Goal: Navigation & Orientation: Find specific page/section

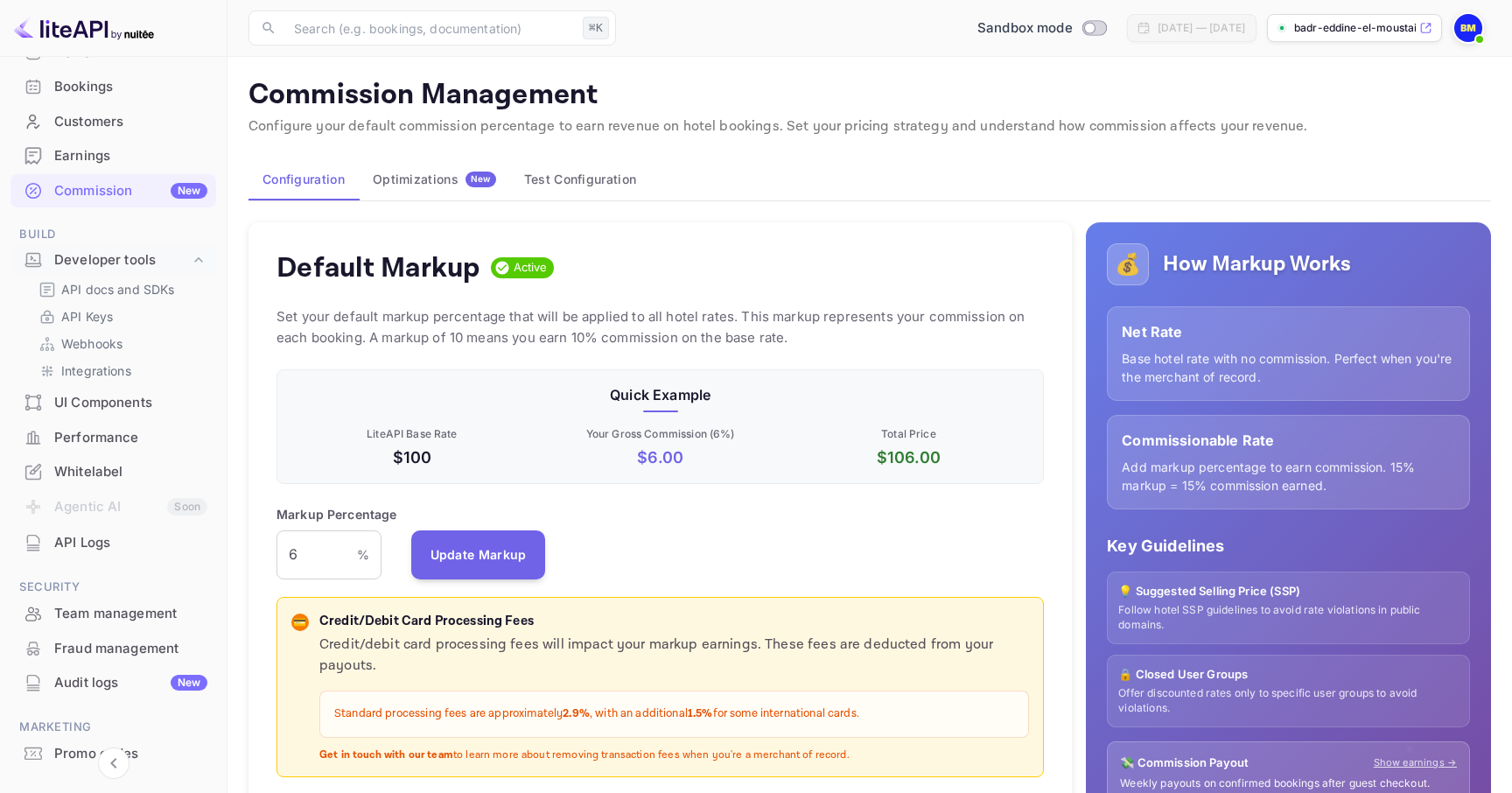
scroll to position [121, 0]
click at [148, 143] on div "Earnings" at bounding box center [113, 154] width 206 height 34
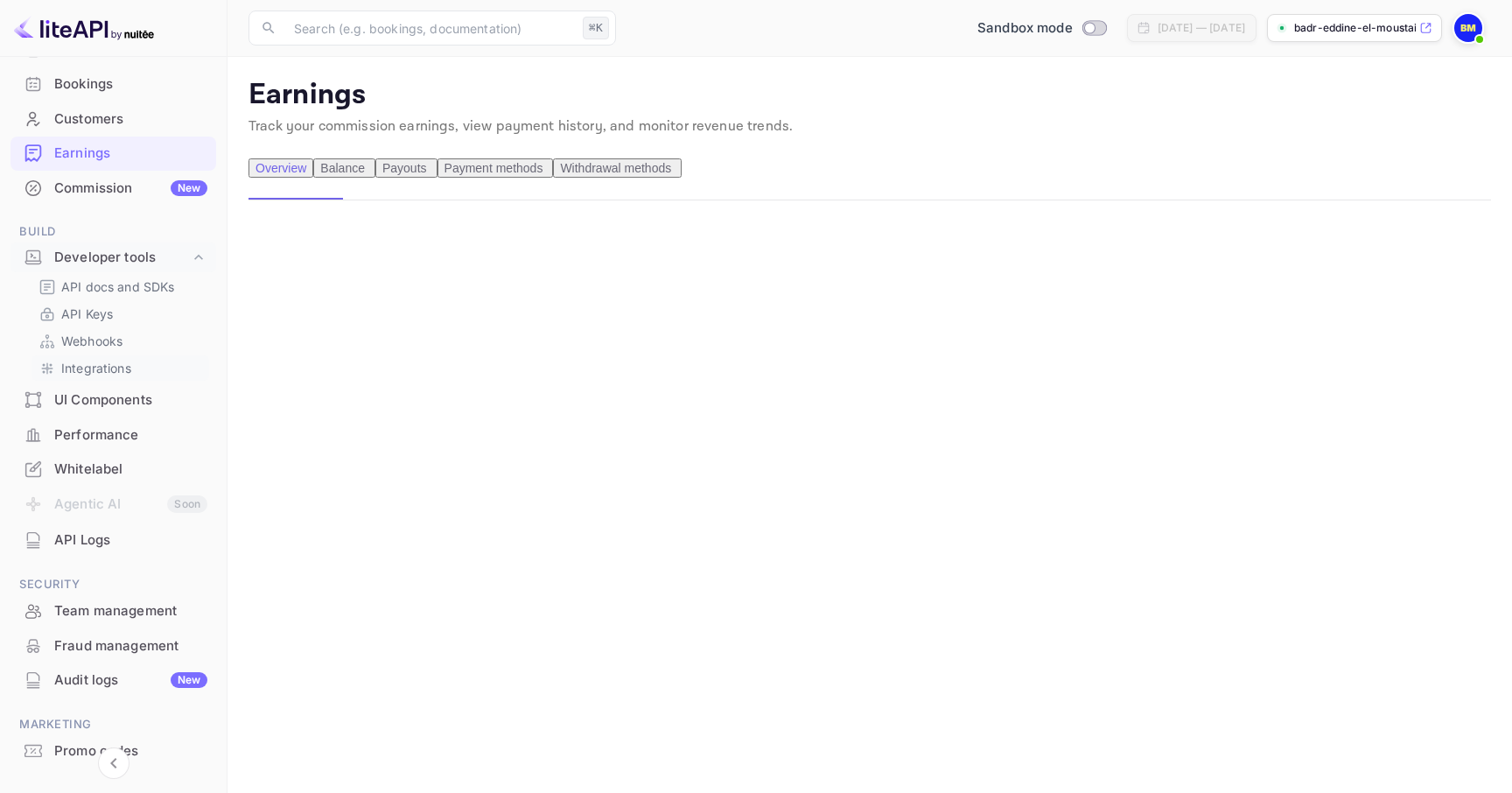
click at [120, 371] on p "Integrations" at bounding box center [96, 368] width 70 height 18
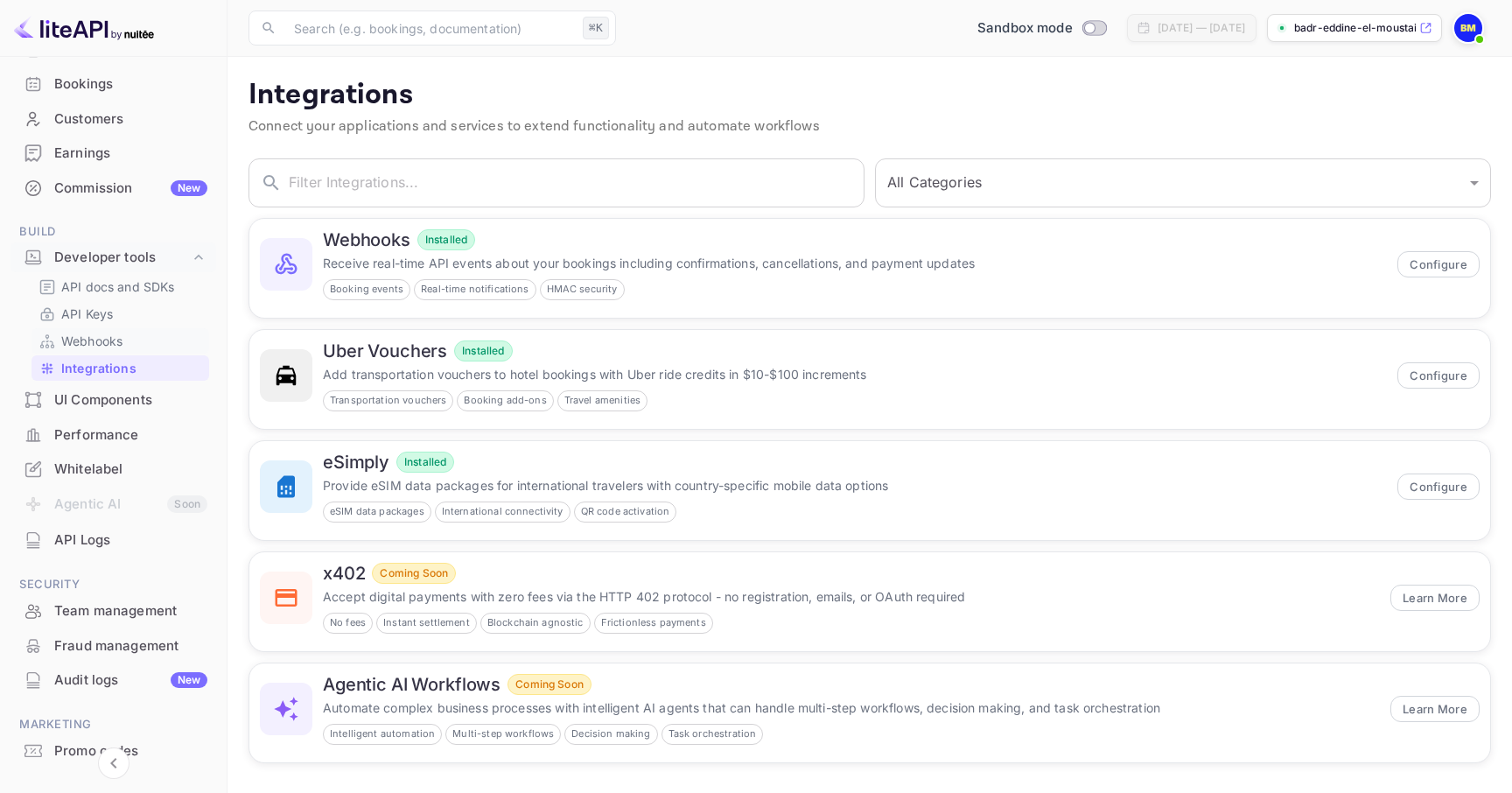
click at [121, 340] on p "Webhooks" at bounding box center [92, 341] width 61 height 18
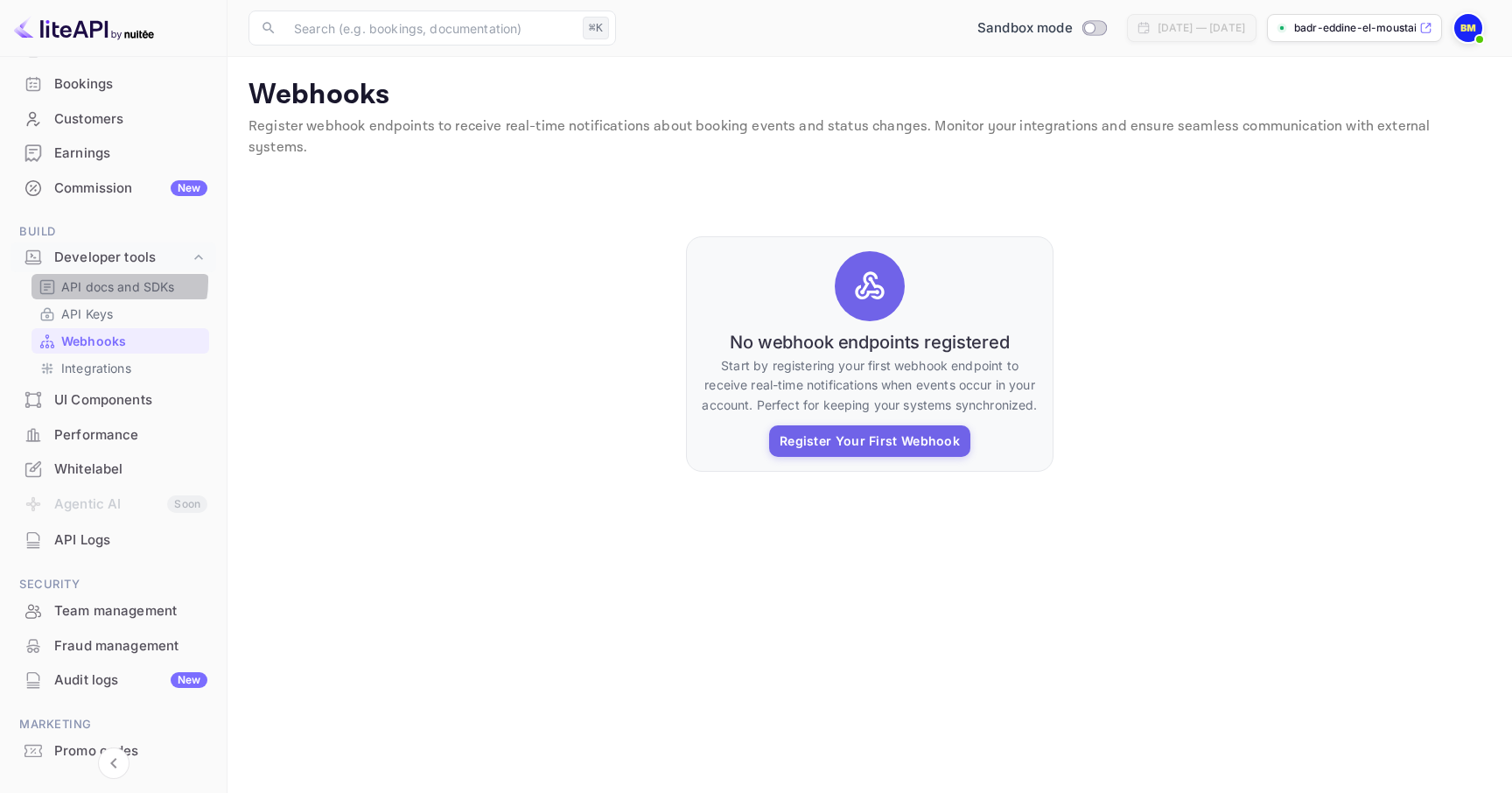
click at [103, 281] on p "API docs and SDKs" at bounding box center [118, 286] width 113 height 18
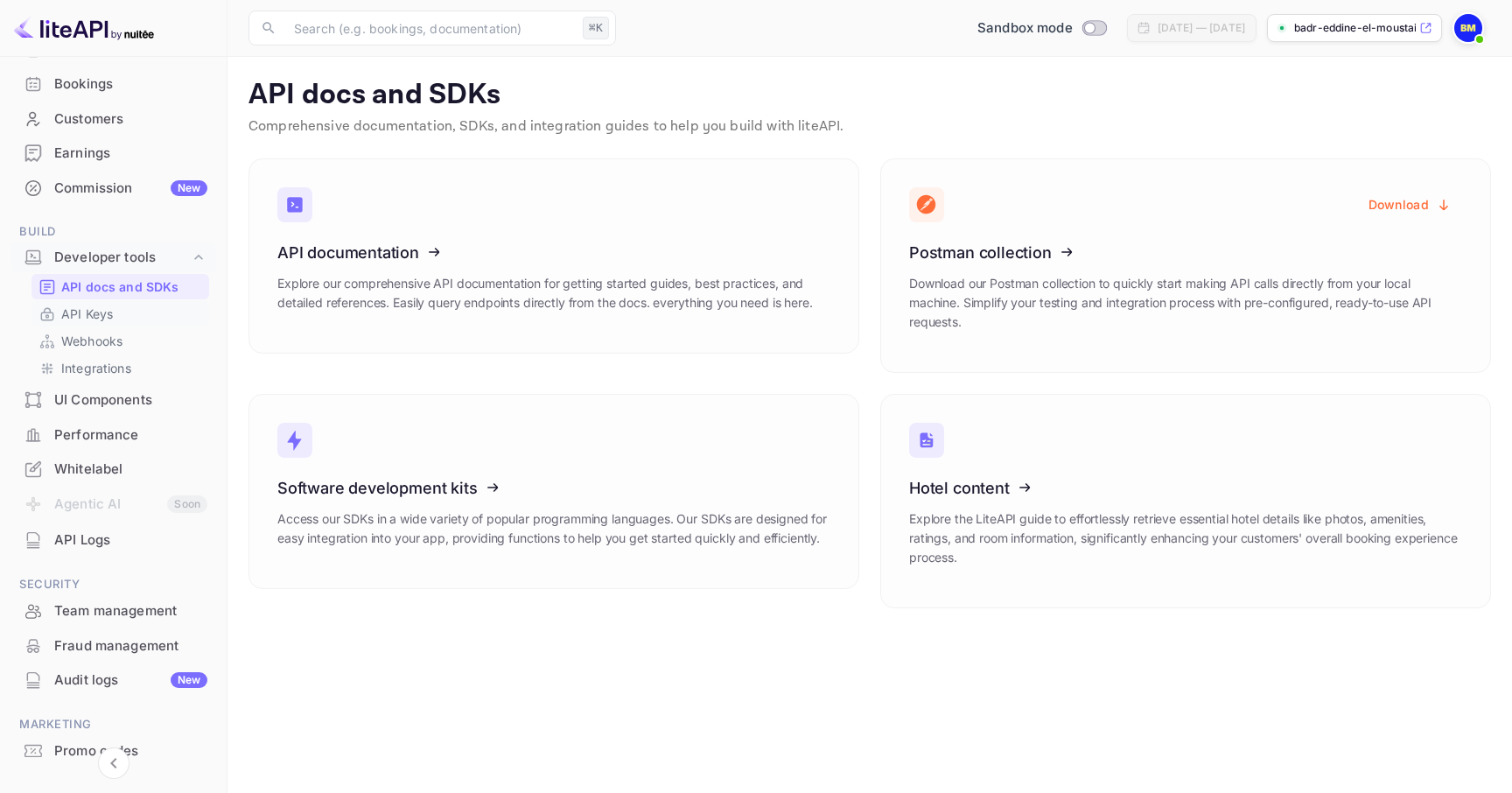
click at [115, 319] on link "API Keys" at bounding box center [121, 314] width 164 height 18
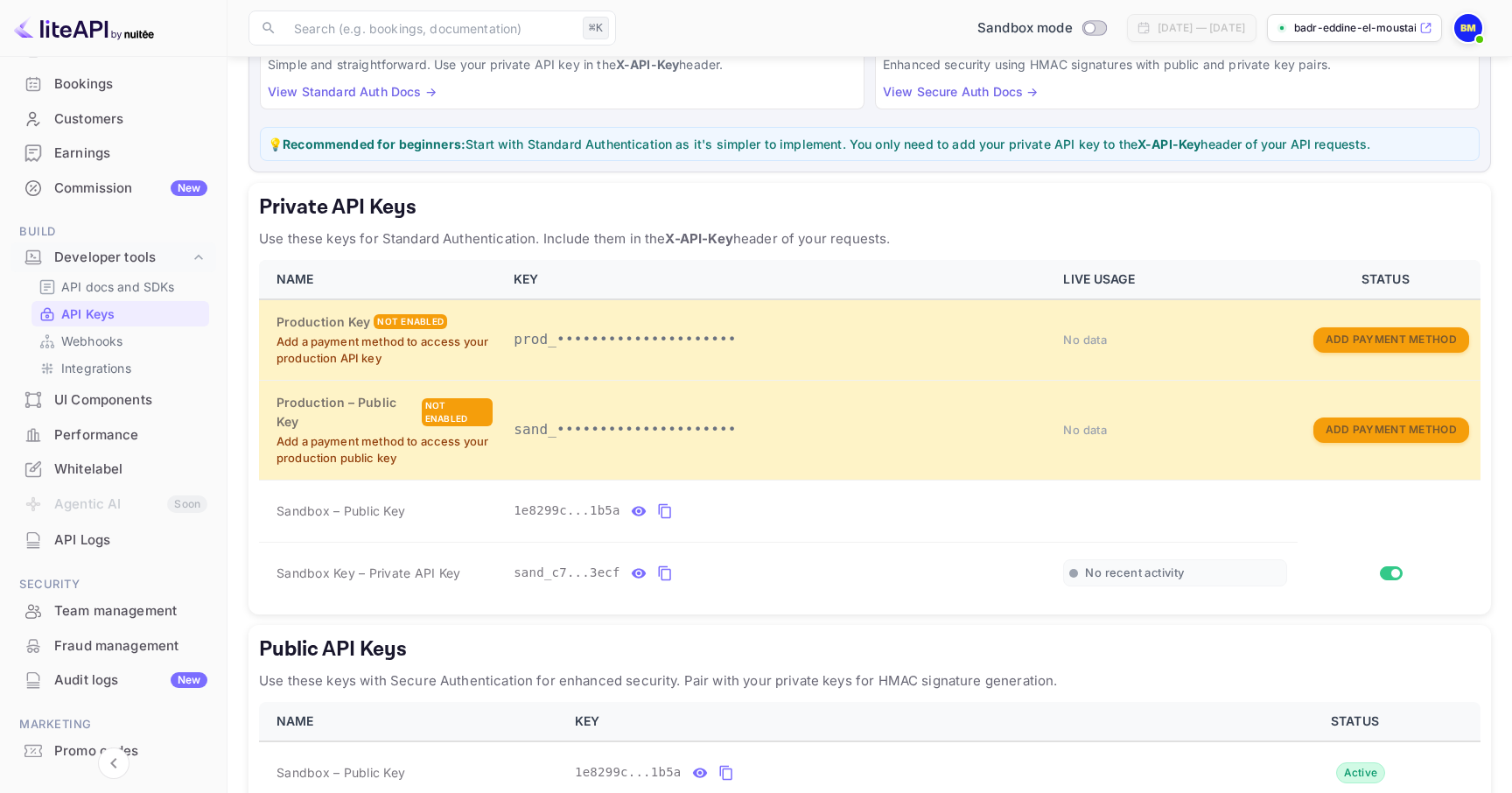
scroll to position [178, 0]
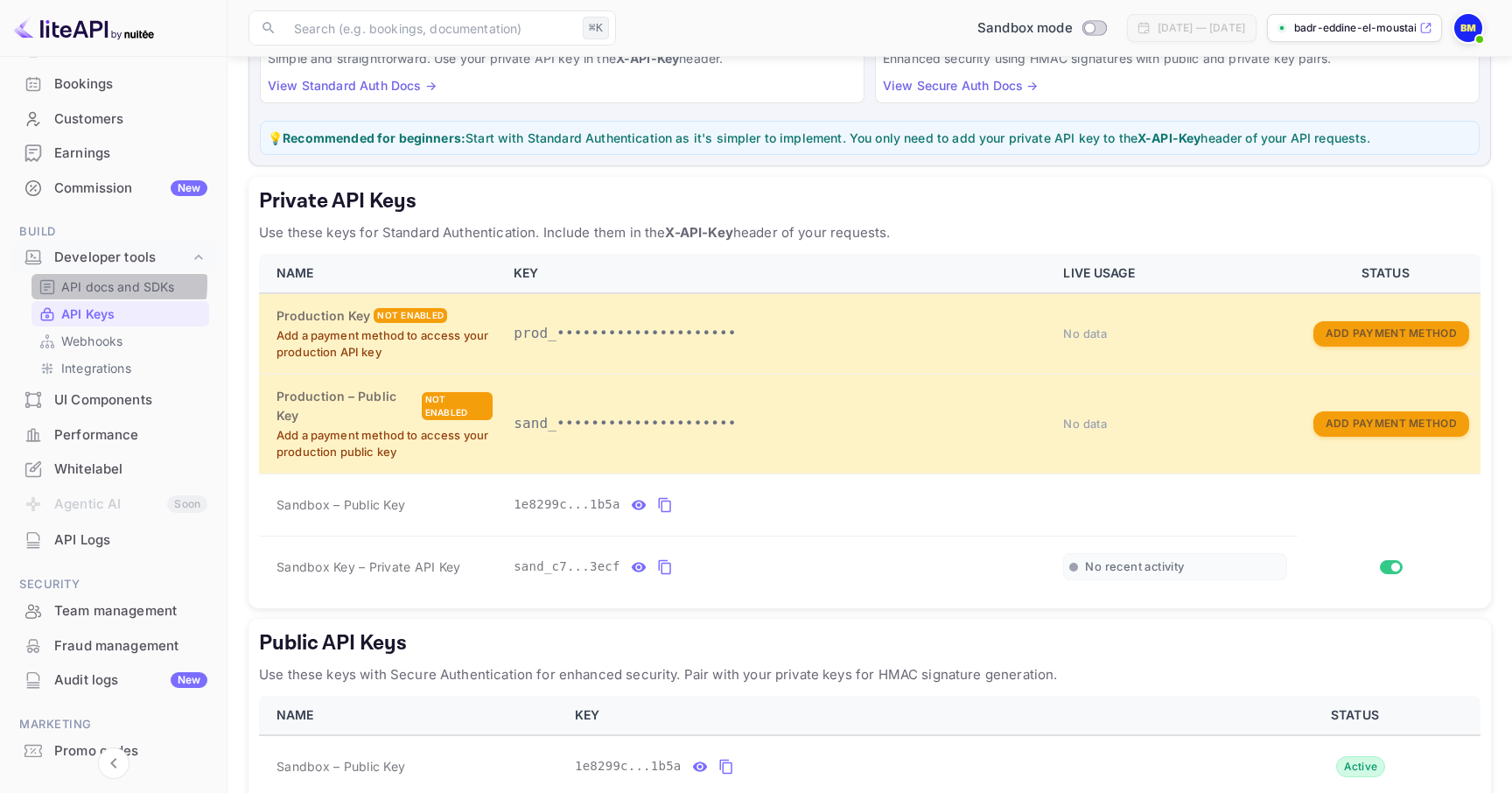
click at [81, 282] on p "API docs and SDKs" at bounding box center [118, 286] width 113 height 18
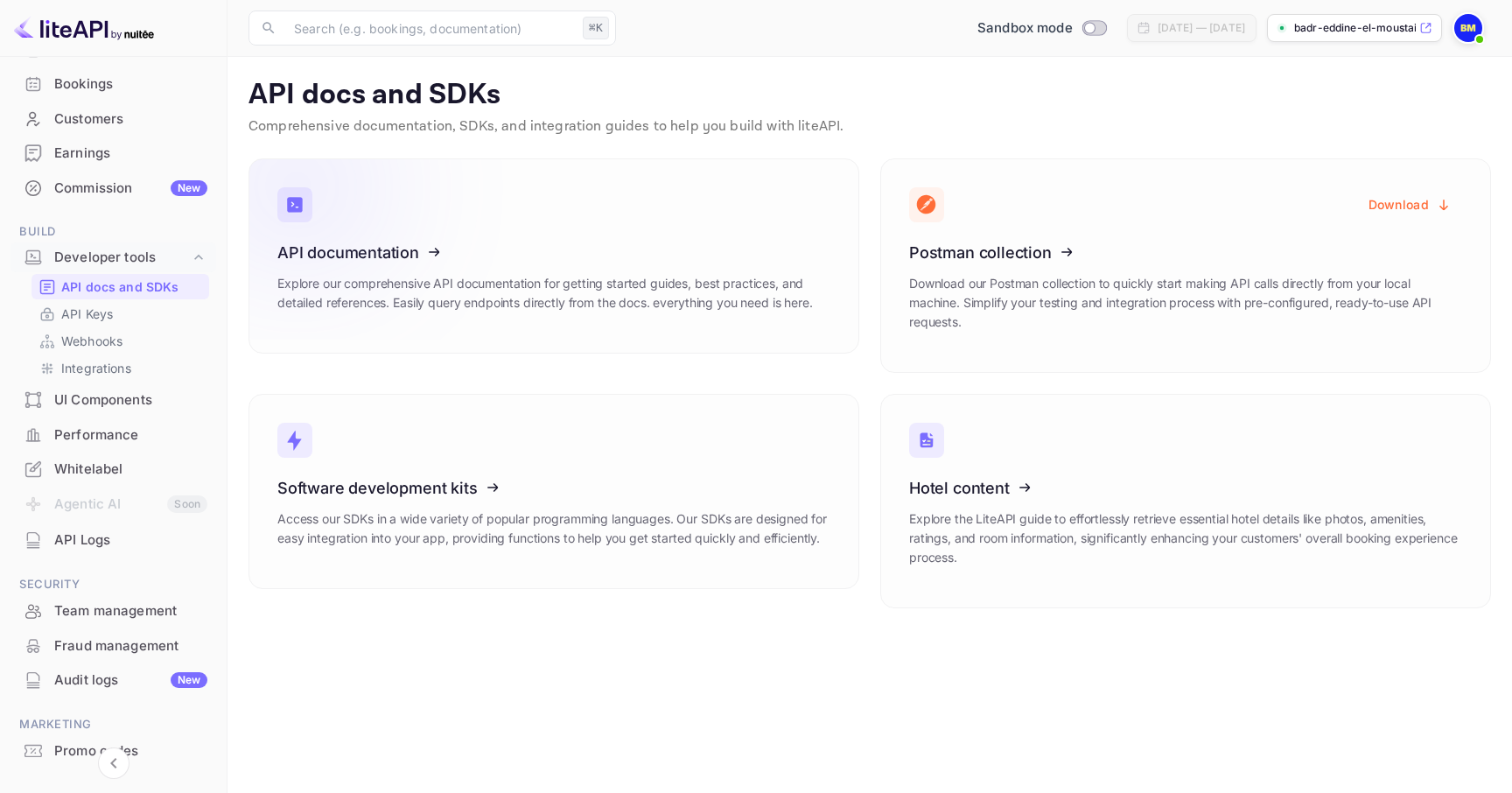
click at [564, 275] on p "Explore our comprehensive API documentation for getting started guides, best pr…" at bounding box center [553, 293] width 553 height 39
click at [1006, 479] on icon at bounding box center [1017, 485] width 273 height 180
click at [101, 319] on p "API Keys" at bounding box center [86, 314] width 51 height 18
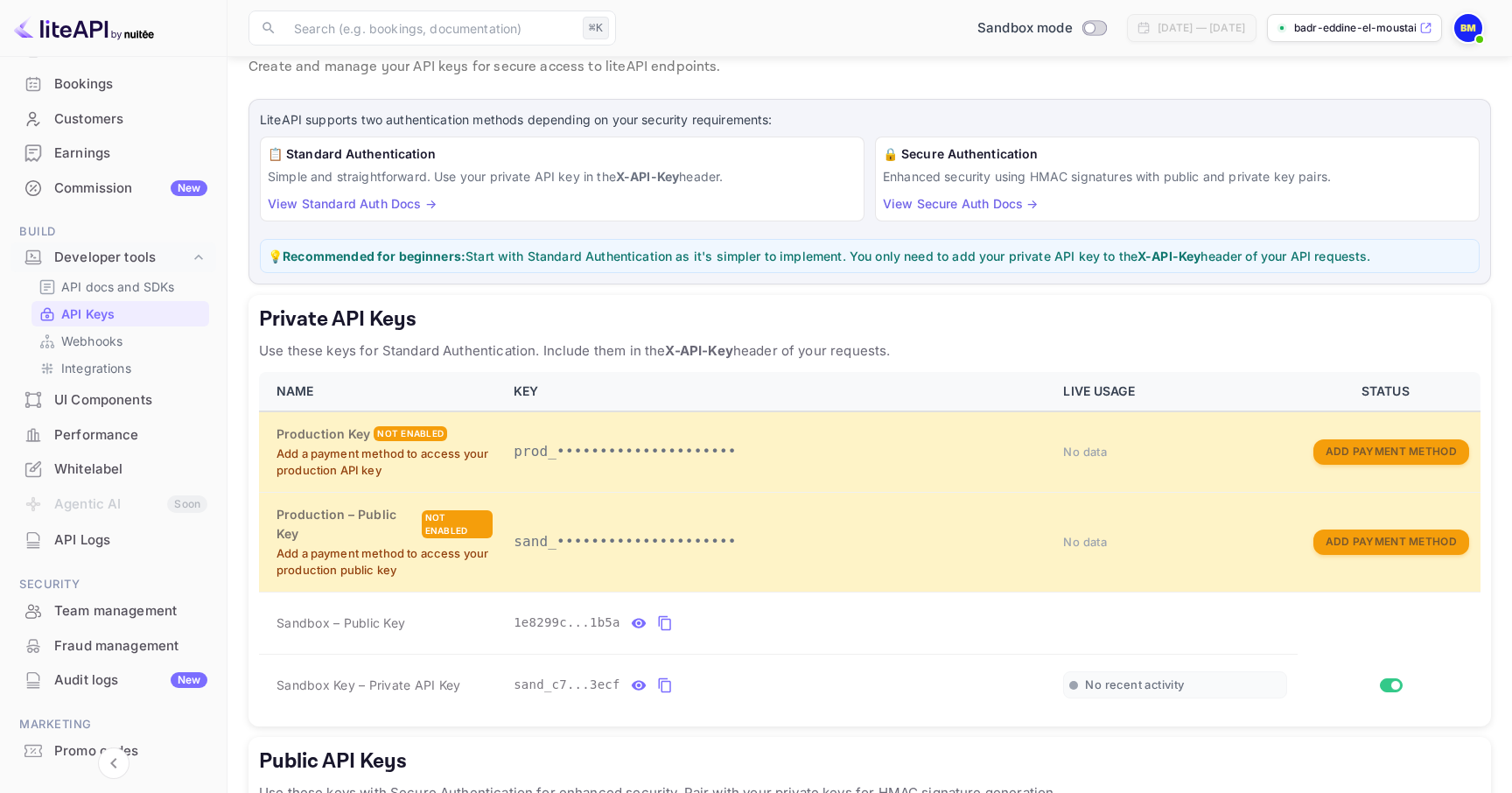
scroll to position [5, 0]
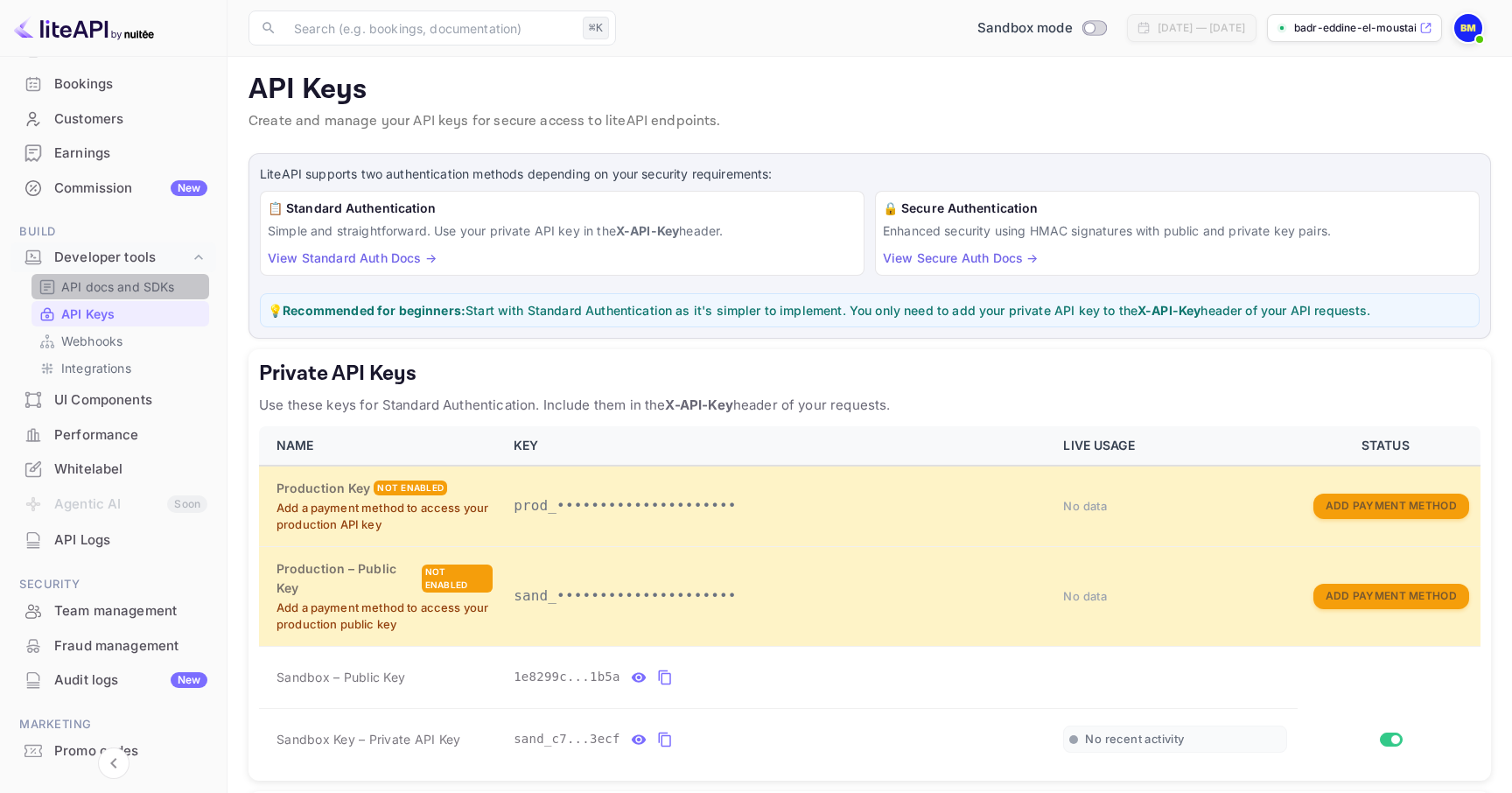
click at [131, 293] on p "API docs and SDKs" at bounding box center [118, 286] width 113 height 18
